Goal: Task Accomplishment & Management: Use online tool/utility

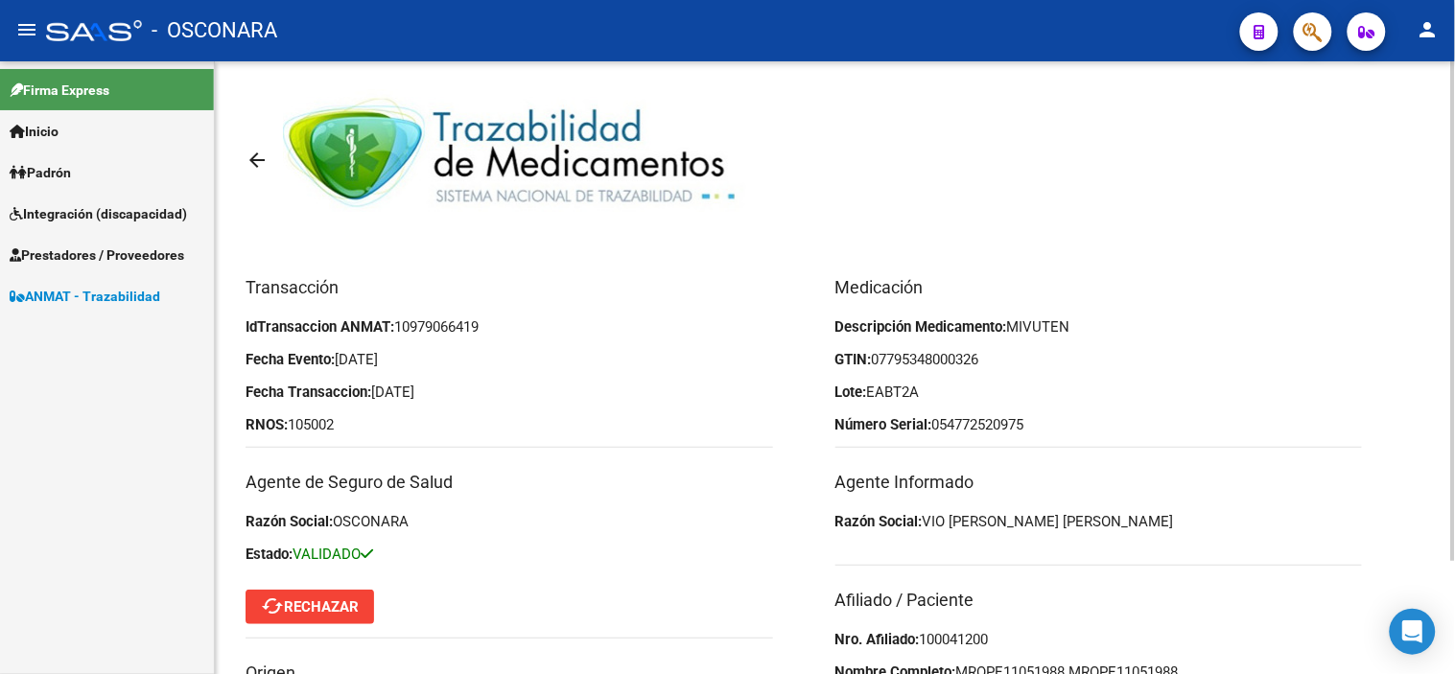
click at [249, 167] on mat-icon "arrow_back" at bounding box center [257, 160] width 23 height 23
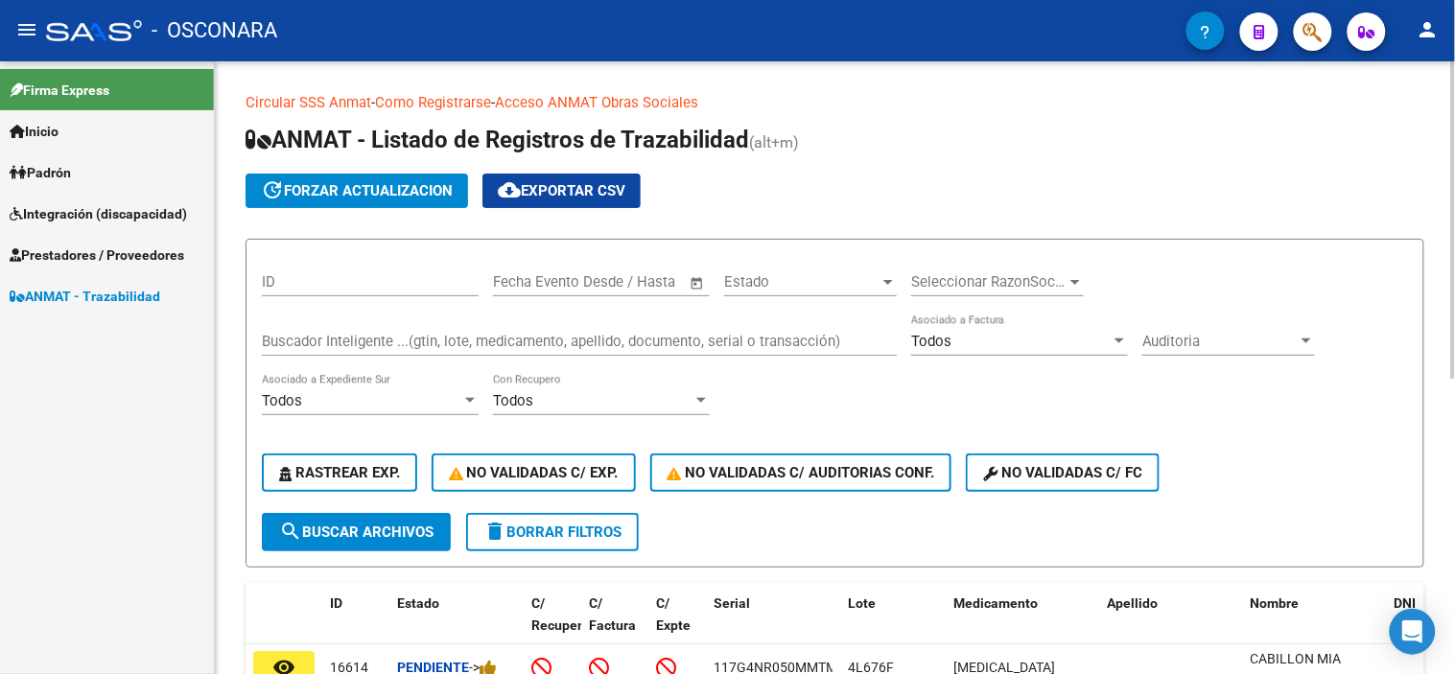
click at [330, 342] on input "Buscador Inteligente ...(gtin, lote, medicamento, apellido, documento, serial o…" at bounding box center [579, 341] width 635 height 17
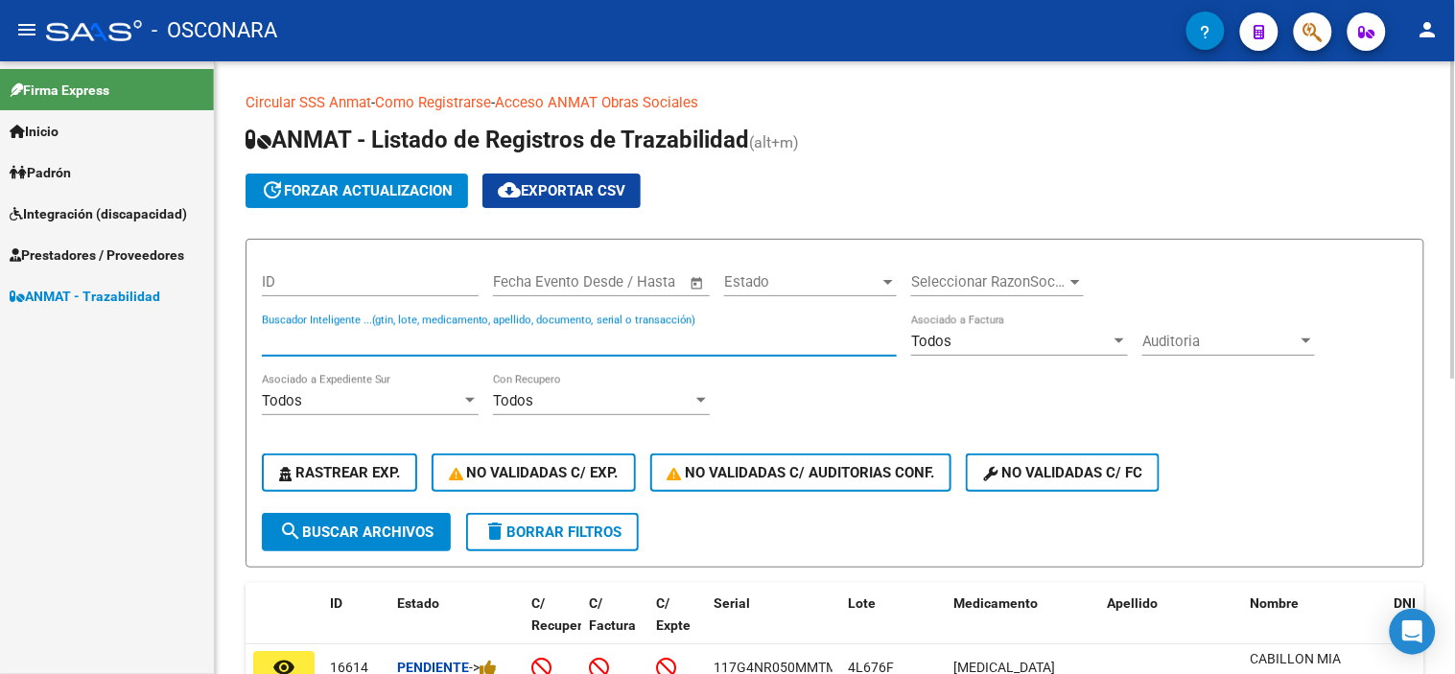
paste input "112900935675"
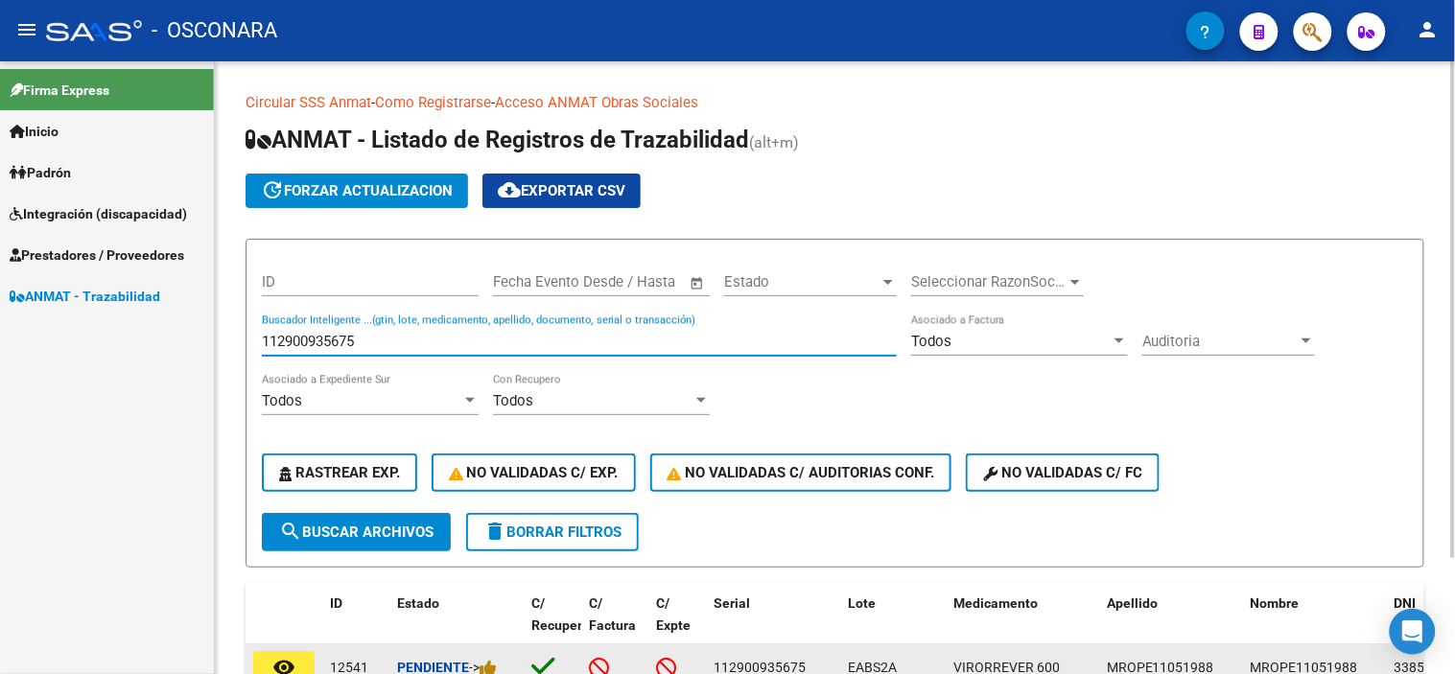
type input "112900935675"
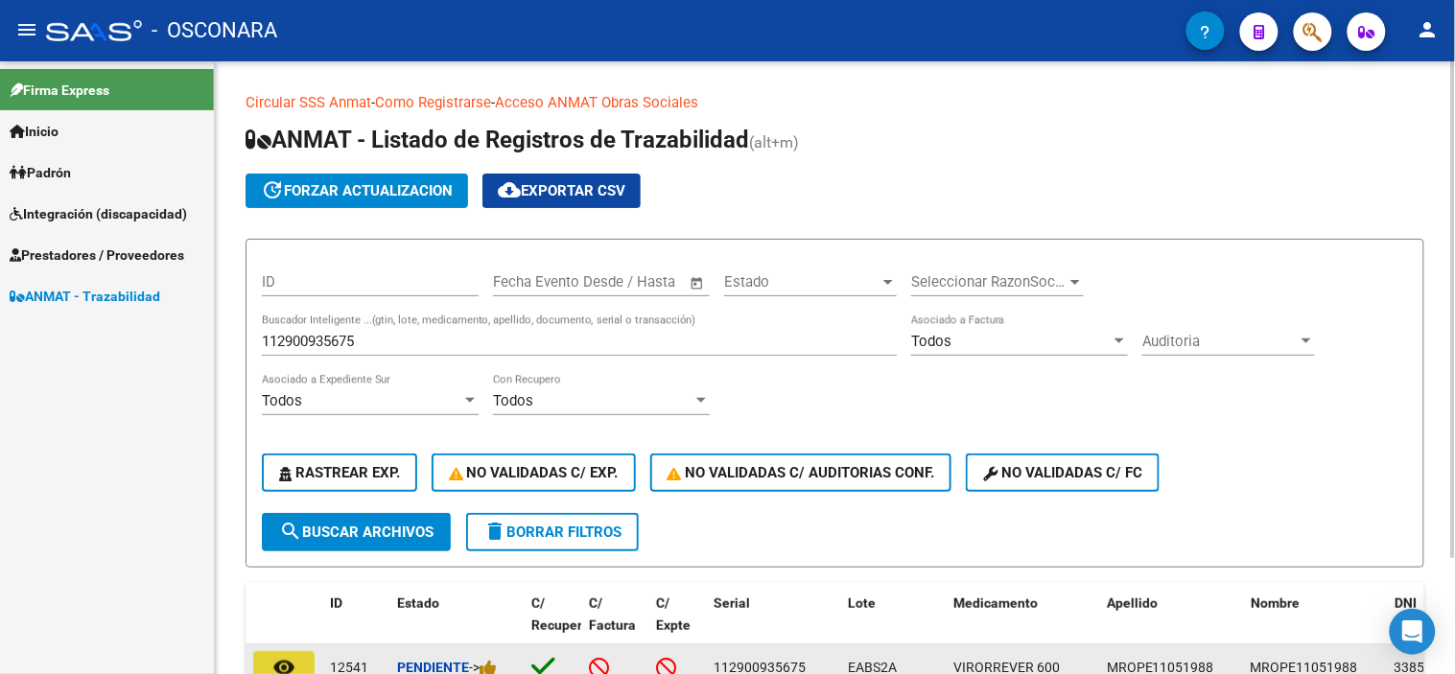
click at [270, 656] on button "remove_red_eye" at bounding box center [283, 668] width 61 height 35
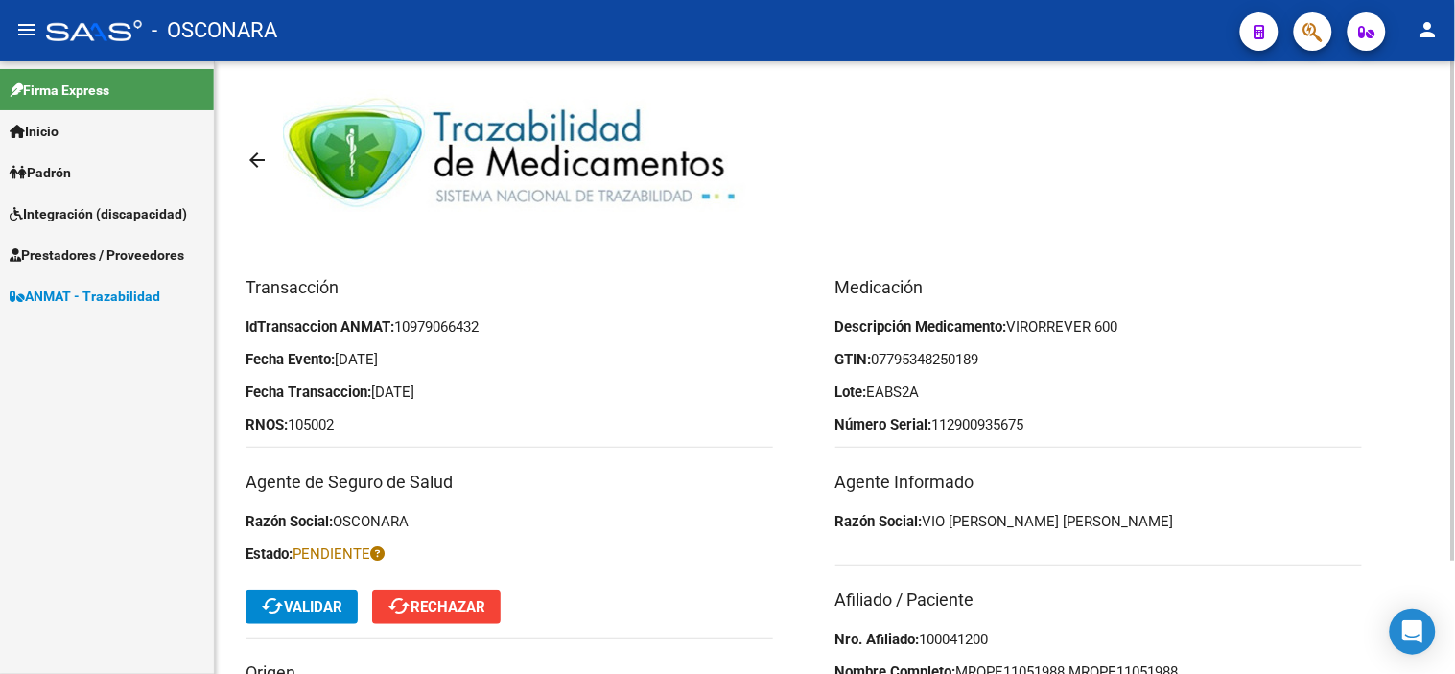
click at [285, 604] on span "cached Validar" at bounding box center [302, 606] width 82 height 17
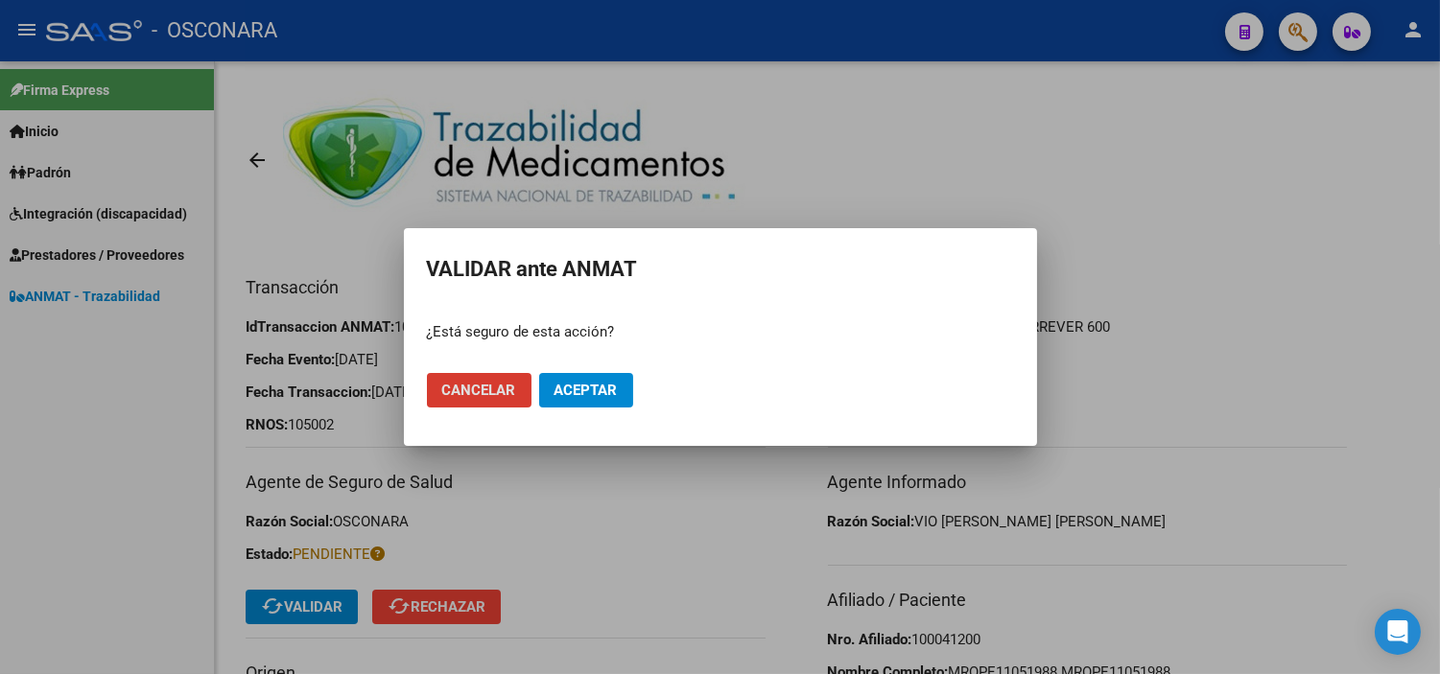
click at [590, 364] on mat-dialog-actions "Cancelar Aceptar" at bounding box center [720, 390] width 587 height 65
click at [595, 387] on span "Aceptar" at bounding box center [585, 390] width 63 height 17
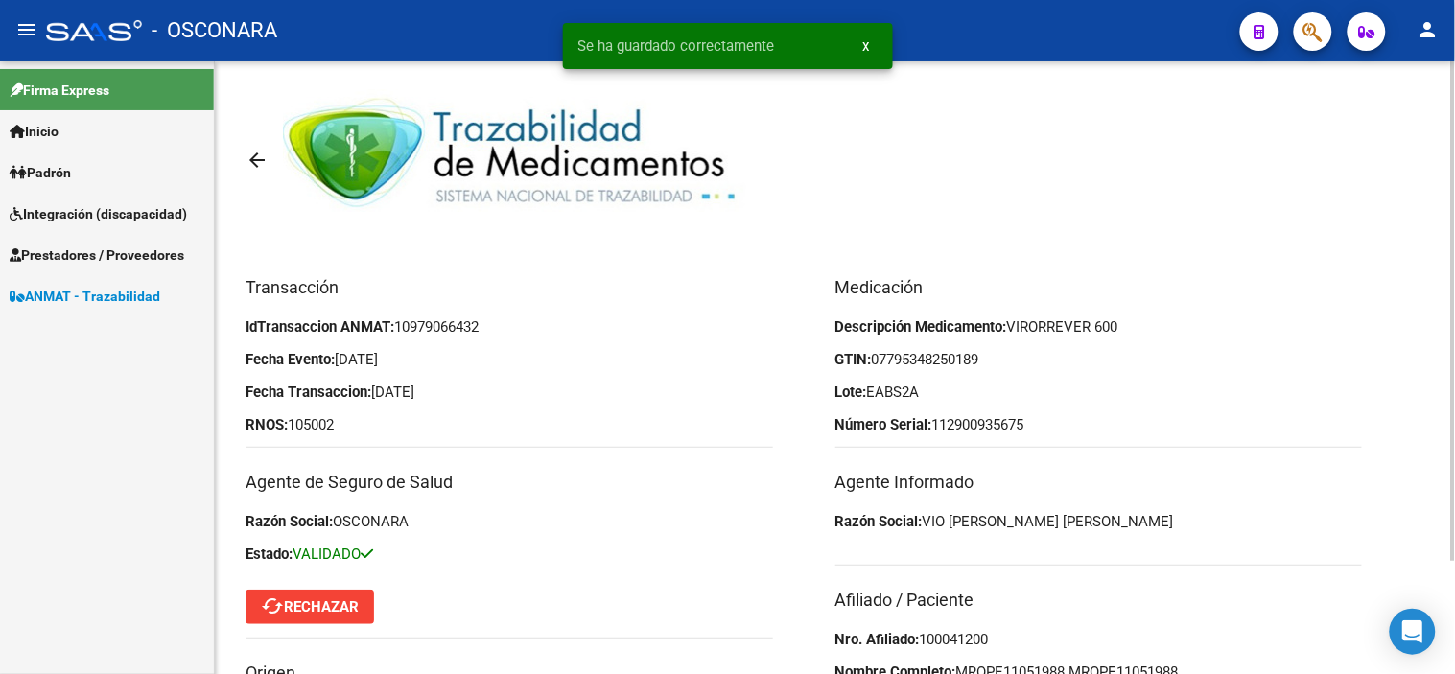
click at [257, 155] on mat-icon "arrow_back" at bounding box center [257, 160] width 23 height 23
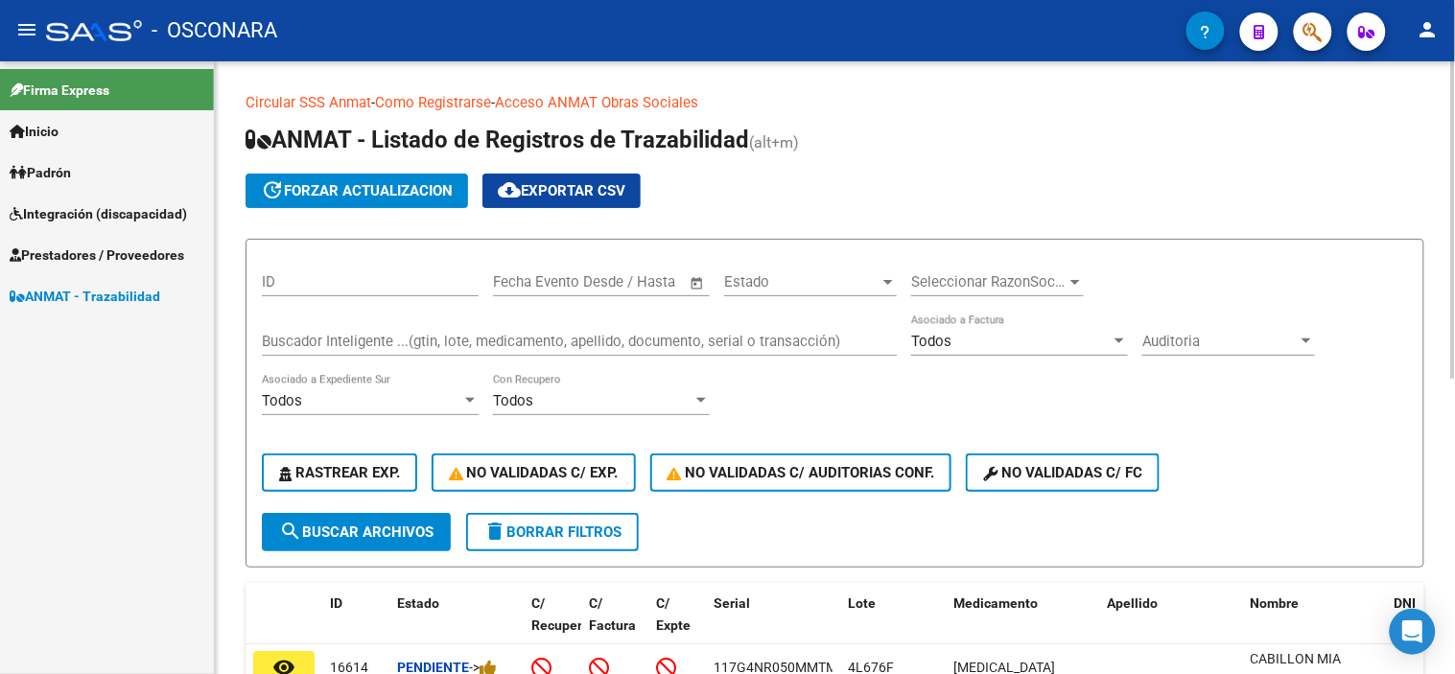
click at [328, 339] on input "Buscador Inteligente ...(gtin, lote, medicamento, apellido, documento, serial o…" at bounding box center [579, 341] width 635 height 17
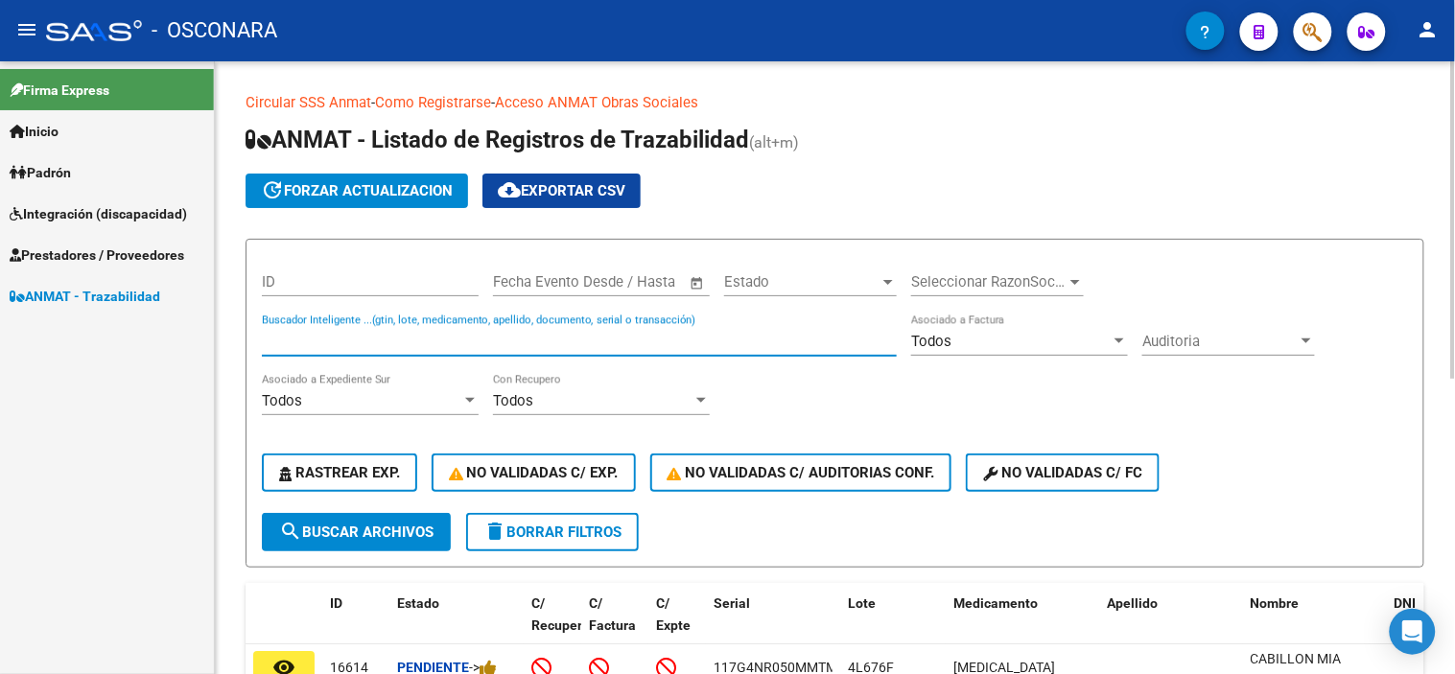
paste input "067051063894"
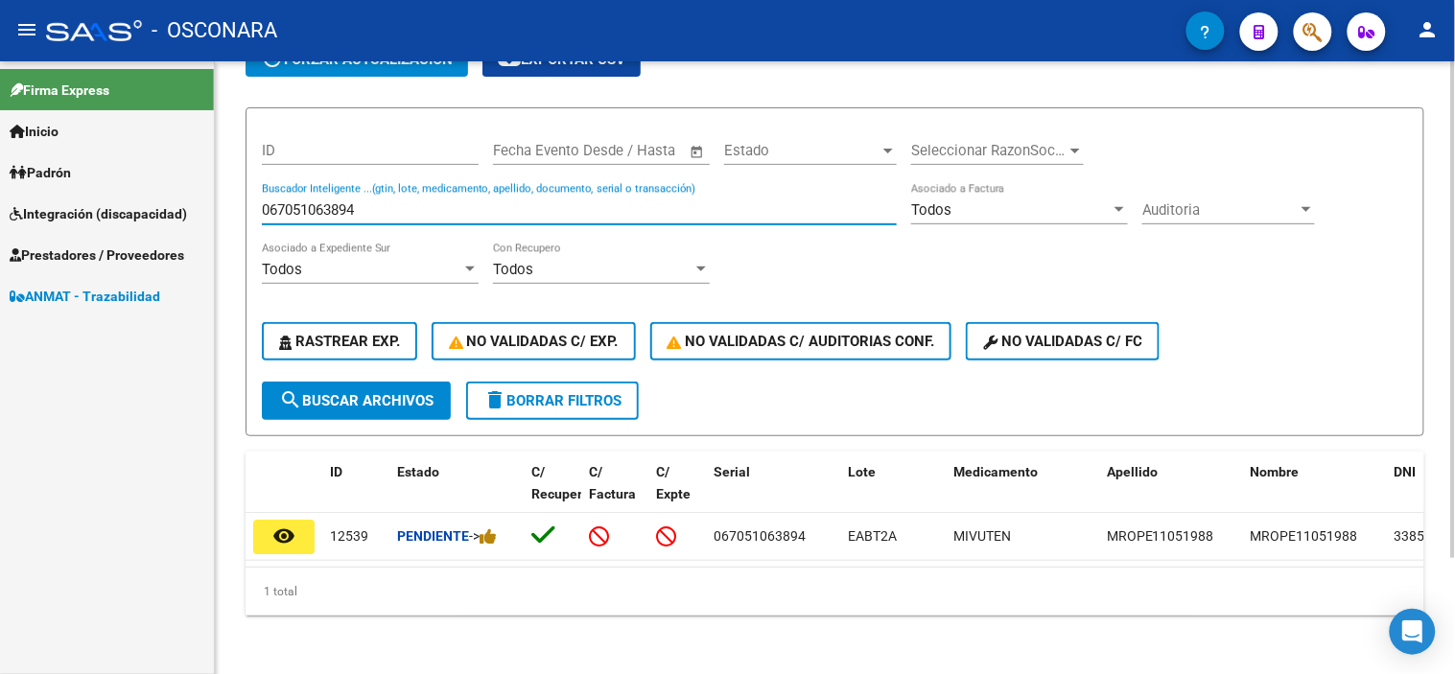
scroll to position [144, 0]
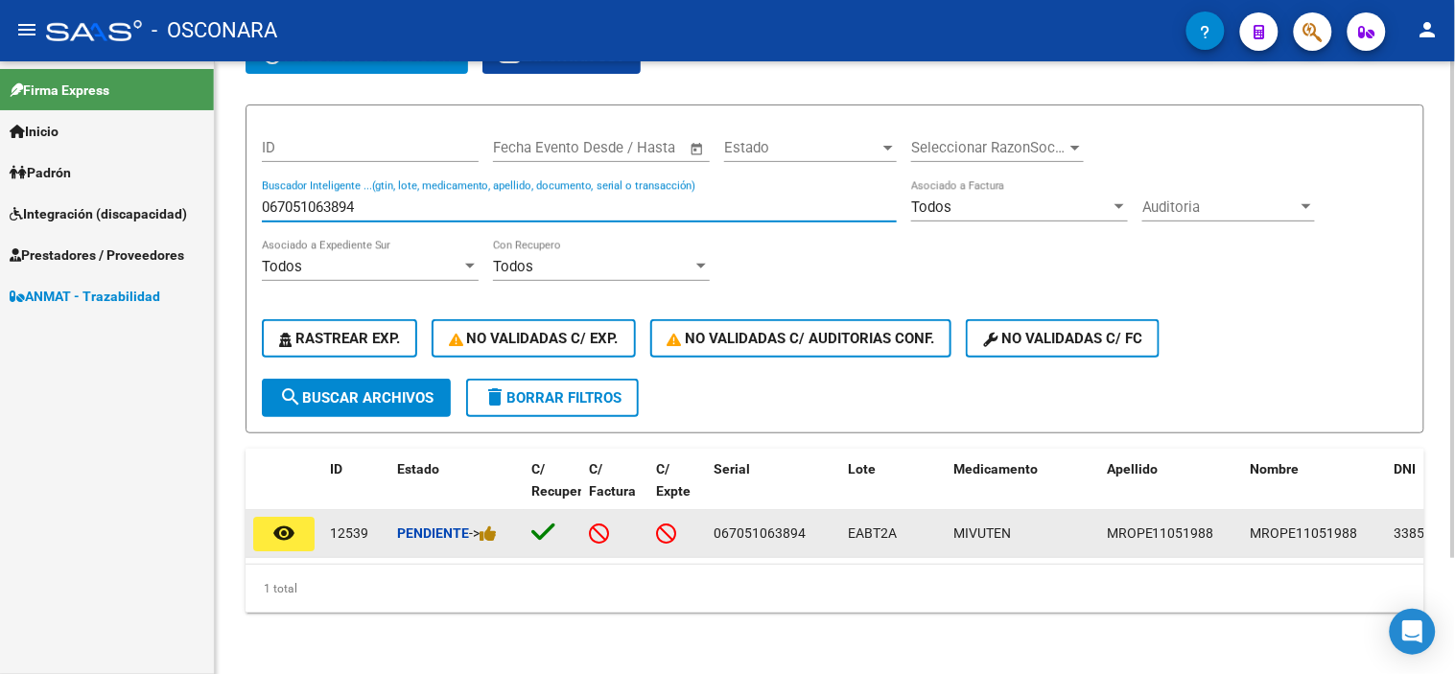
type input "067051063894"
click at [297, 517] on button "remove_red_eye" at bounding box center [283, 534] width 61 height 35
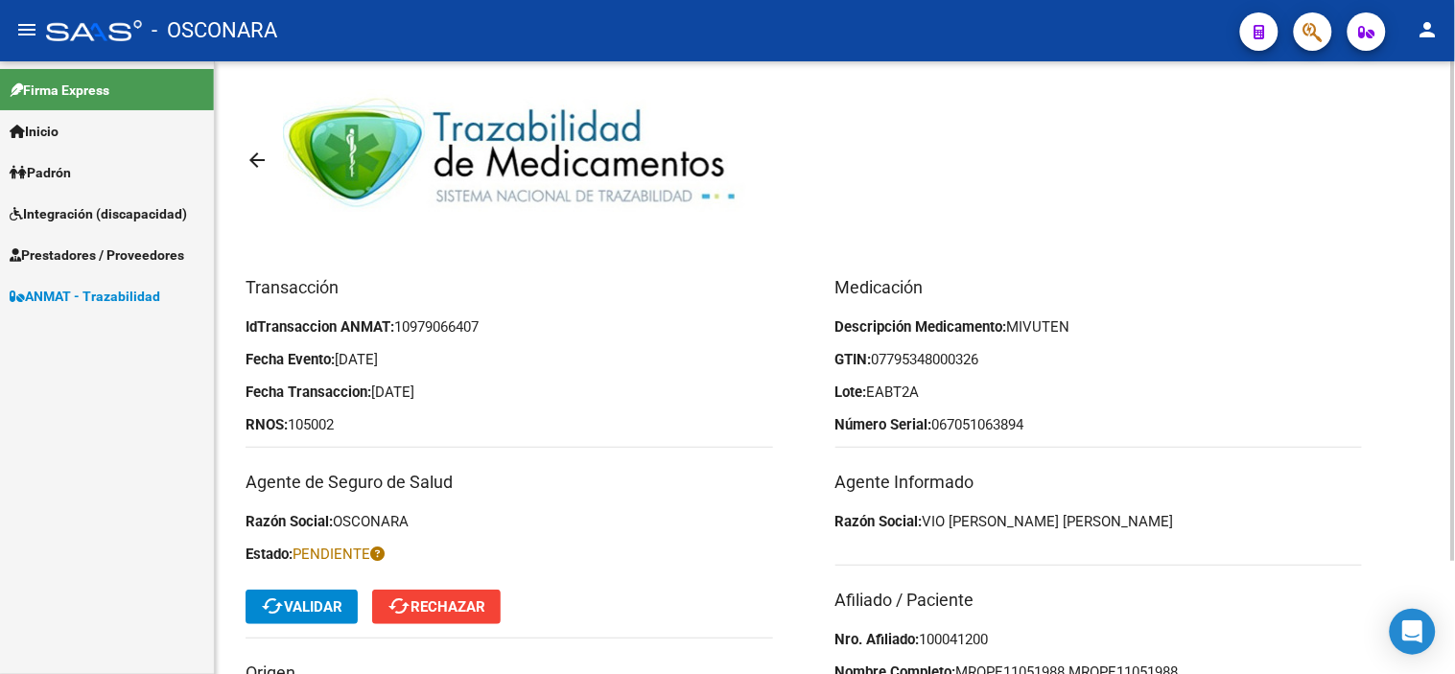
click at [323, 608] on span "cached Validar" at bounding box center [302, 606] width 82 height 17
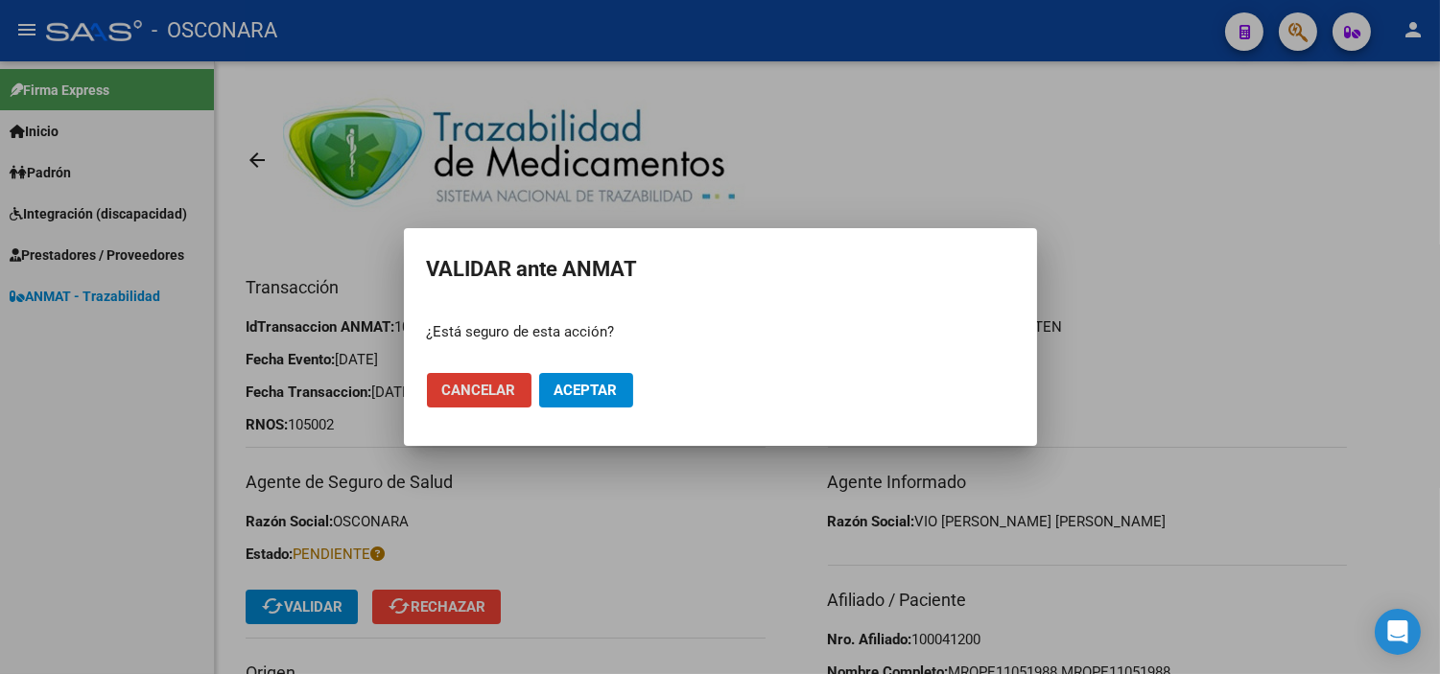
click at [595, 393] on span "Aceptar" at bounding box center [585, 390] width 63 height 17
